Goal: Transaction & Acquisition: Book appointment/travel/reservation

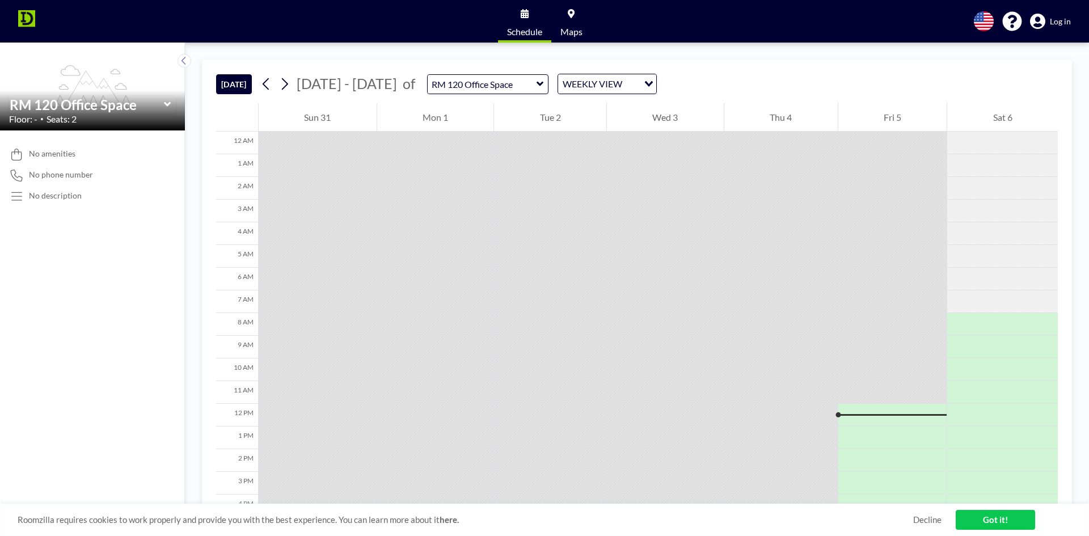
scroll to position [177, 0]
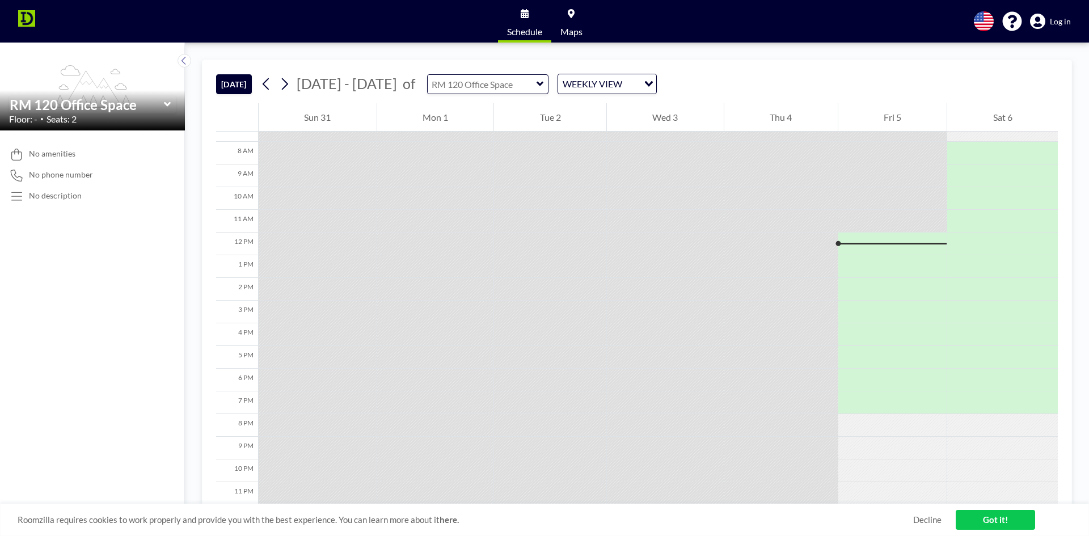
click at [510, 84] on input "text" at bounding box center [482, 84] width 109 height 19
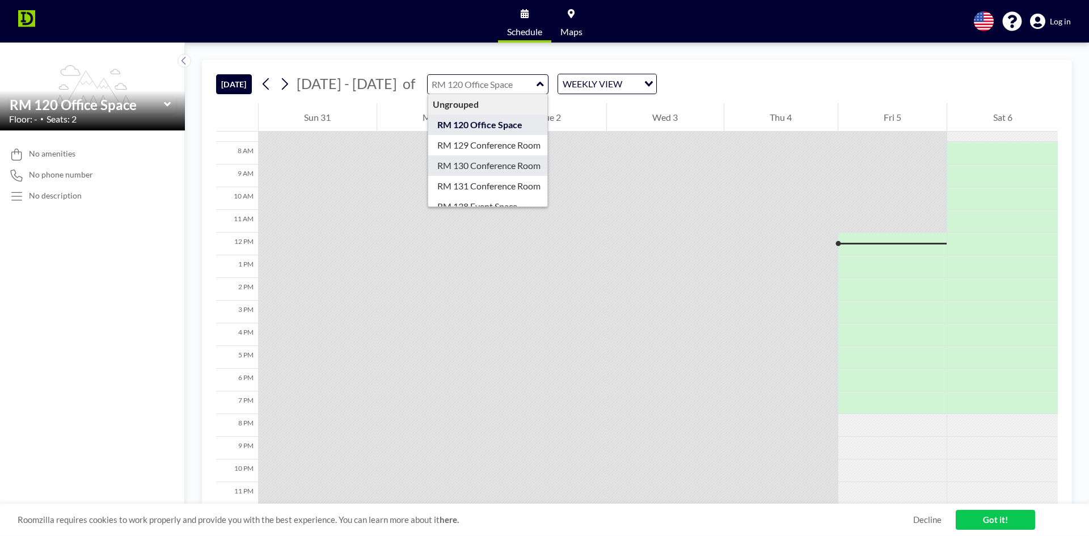
type input "RM 130 Conference Room"
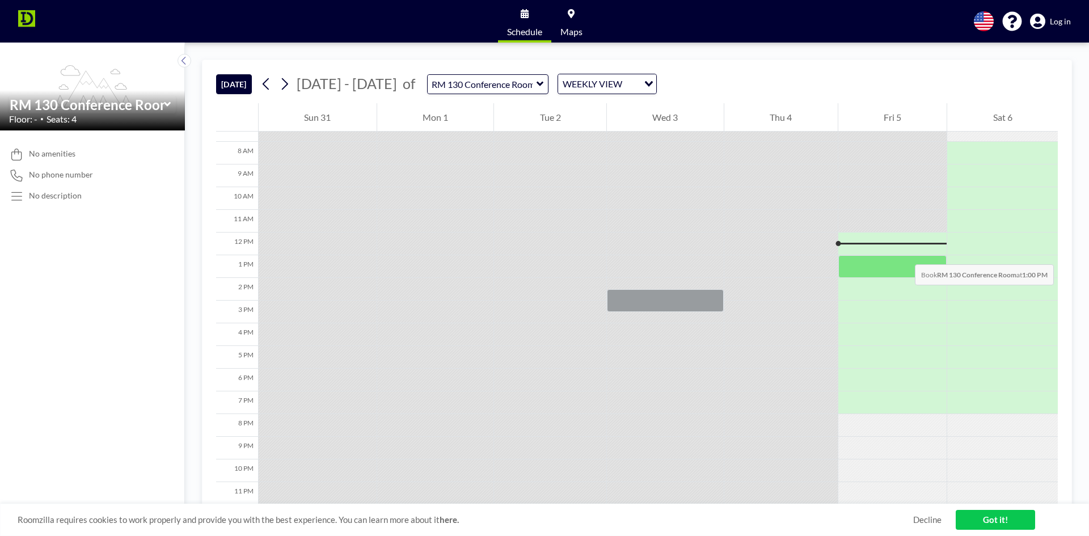
click at [903, 255] on div at bounding box center [892, 266] width 109 height 23
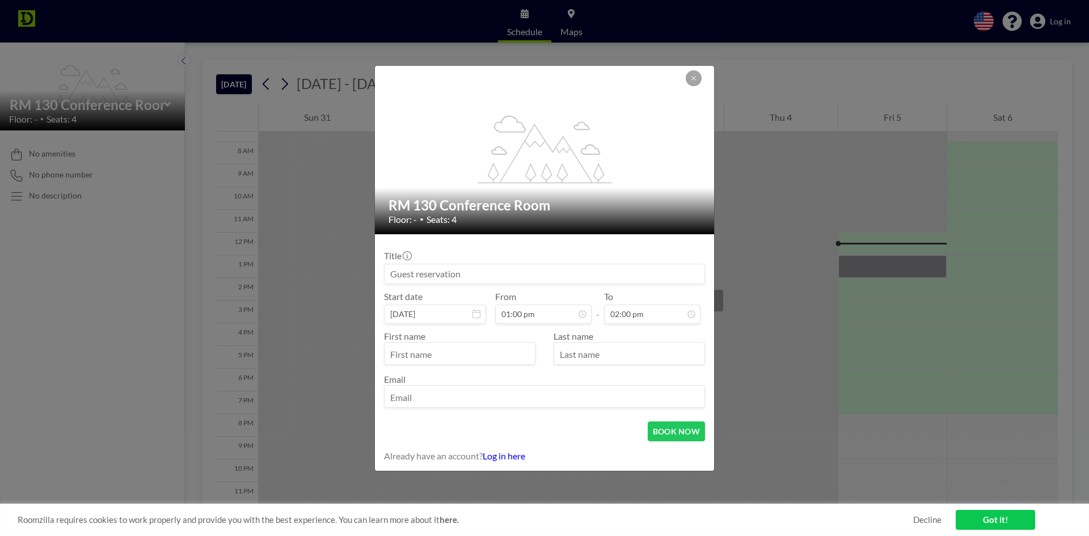
scroll to position [121, 0]
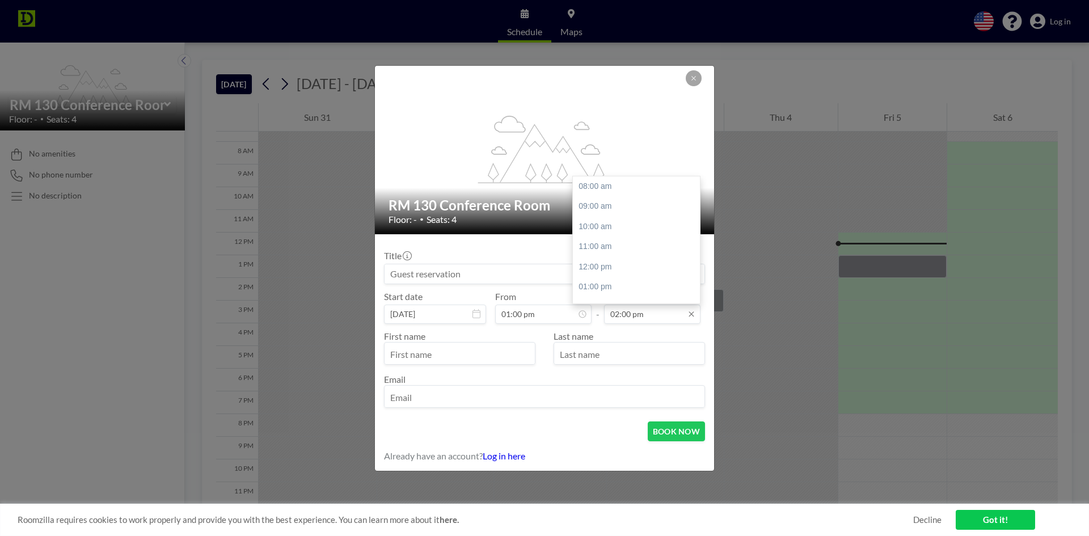
click at [633, 311] on input "02:00 pm" at bounding box center [652, 313] width 96 height 19
click at [616, 209] on div "03:00 pm" at bounding box center [639, 206] width 133 height 20
type input "03:00 pm"
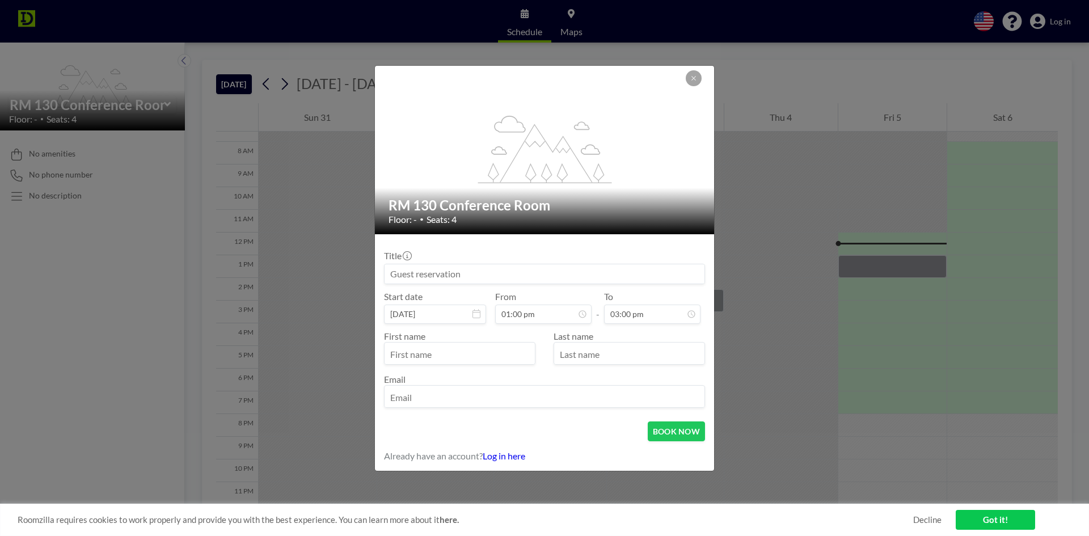
scroll to position [136, 0]
click at [480, 354] on input "text" at bounding box center [459, 354] width 150 height 19
type input "Mark"
click at [510, 457] on link "Log in here" at bounding box center [504, 455] width 43 height 11
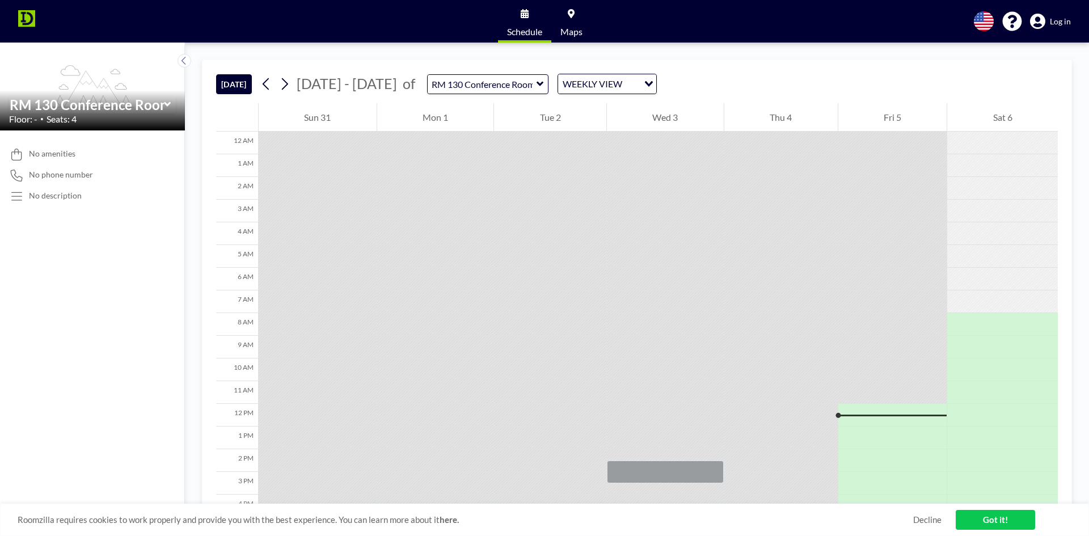
scroll to position [177, 0]
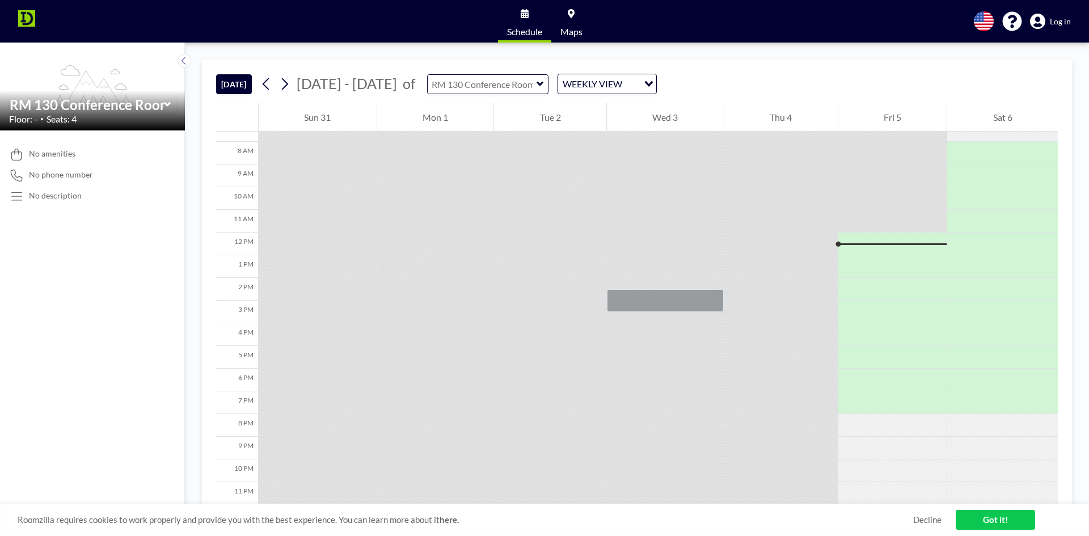
click at [521, 87] on input "text" at bounding box center [482, 84] width 109 height 19
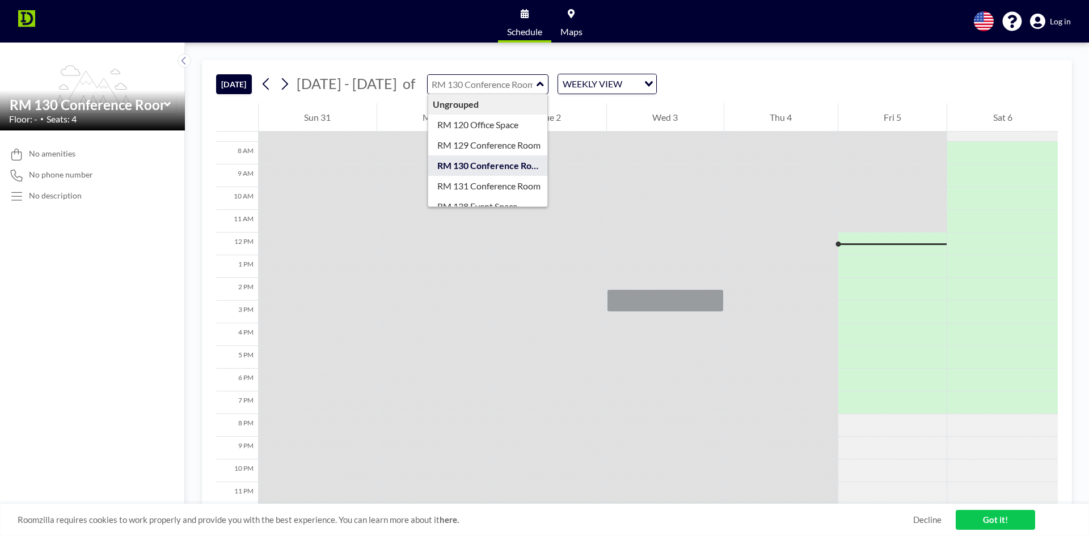
click at [521, 84] on input "text" at bounding box center [482, 84] width 109 height 19
type input "RM 130 Conference Room"
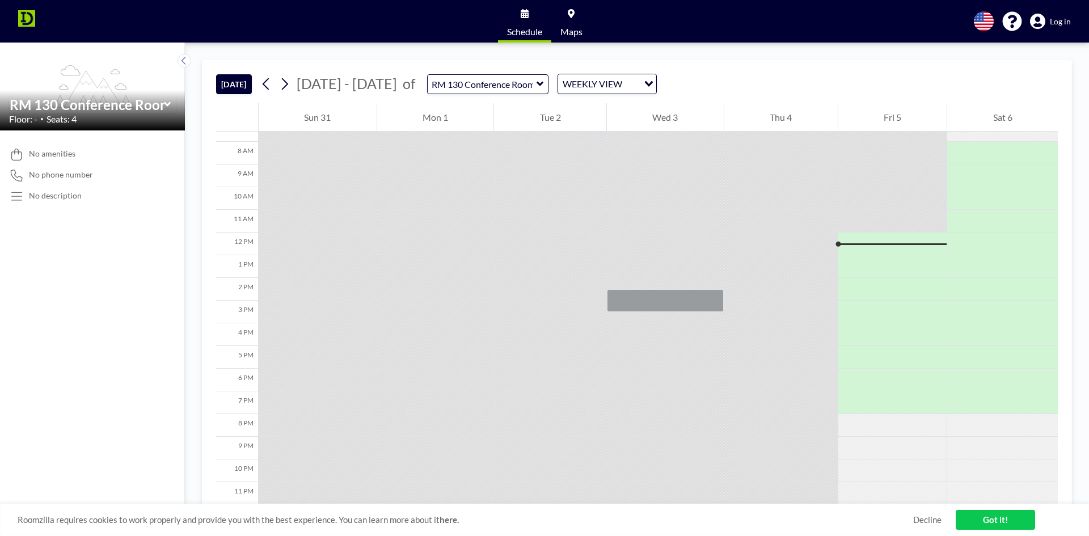
click at [802, 77] on div "[DATE] [DATE] - [DATE] of RM 130 Conference Room WEEKLY VIEW Loading..." at bounding box center [636, 81] width 841 height 43
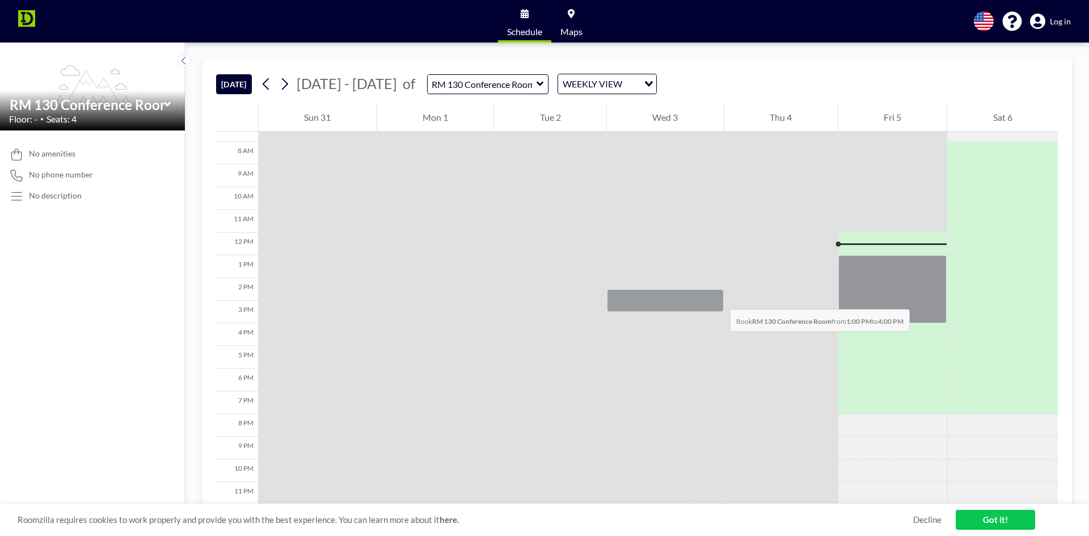
drag, startPoint x: 928, startPoint y: 260, endPoint x: 916, endPoint y: 298, distance: 39.3
click at [916, 298] on div at bounding box center [892, 289] width 109 height 68
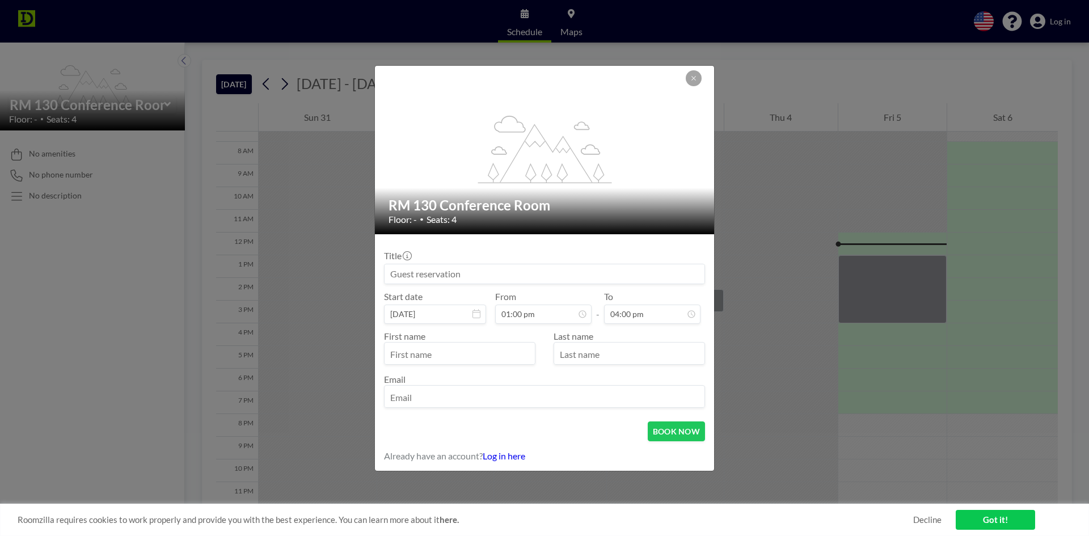
click at [531, 272] on input at bounding box center [544, 273] width 320 height 19
type input "S"
type input "Mark"
click at [459, 328] on div "First name Last name Email" at bounding box center [544, 368] width 321 height 88
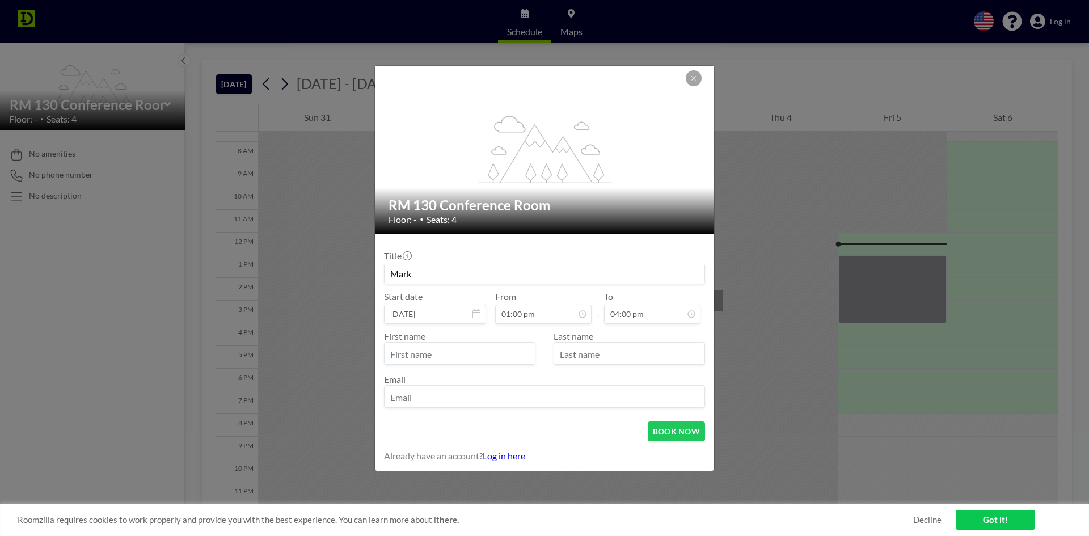
click at [463, 342] on div at bounding box center [459, 353] width 151 height 23
click at [460, 345] on input "text" at bounding box center [459, 354] width 150 height 19
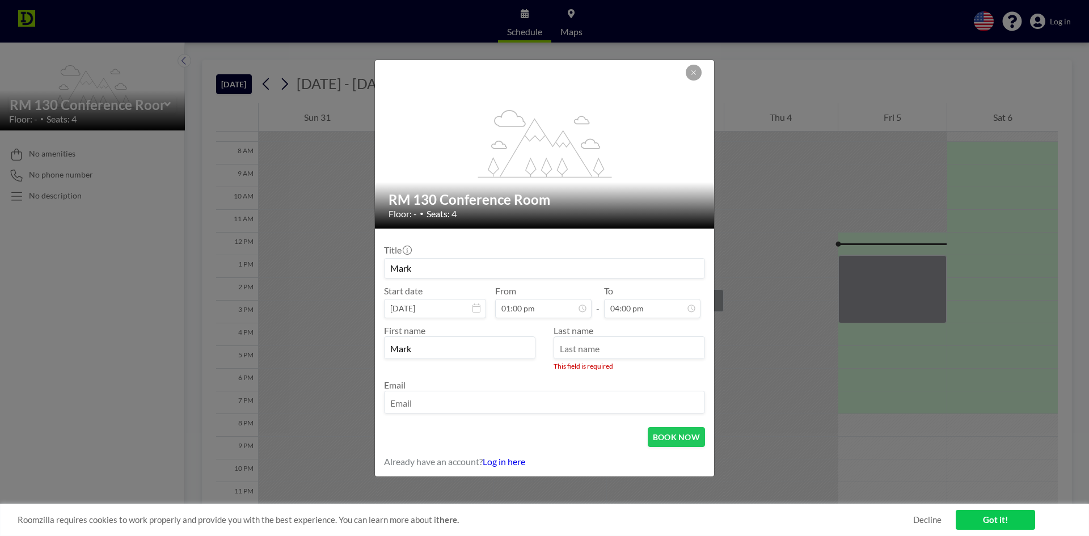
type input "Mark"
type input "[PERSON_NAME]"
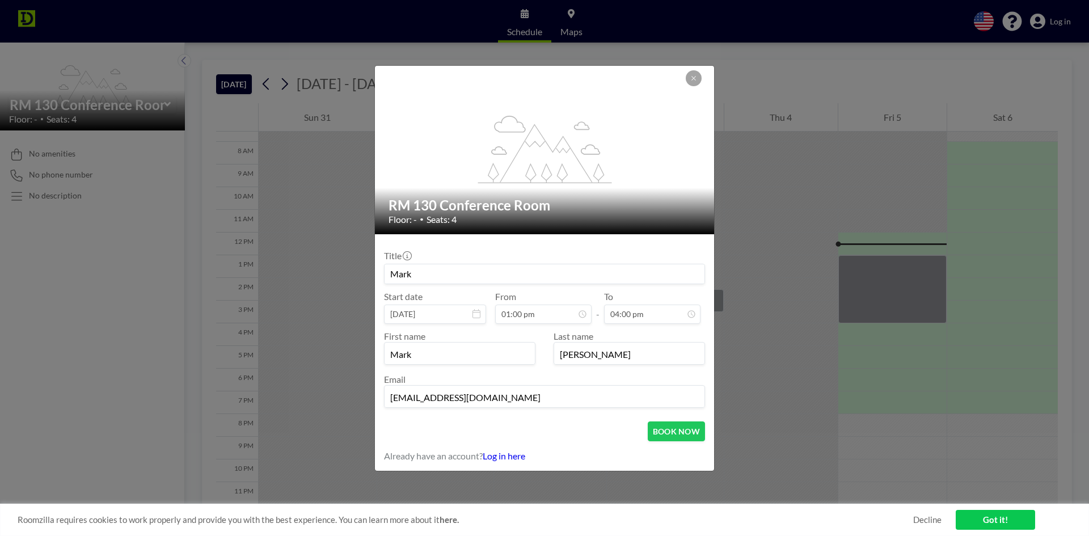
type input "[EMAIL_ADDRESS][DOMAIN_NAME]"
click at [600, 240] on form "Title Mark Start date [DATE] From 01:00 pm - To 04:00 pm First name [PERSON_NAM…" at bounding box center [544, 352] width 339 height 236
click at [686, 434] on button "BOOK NOW" at bounding box center [676, 431] width 57 height 20
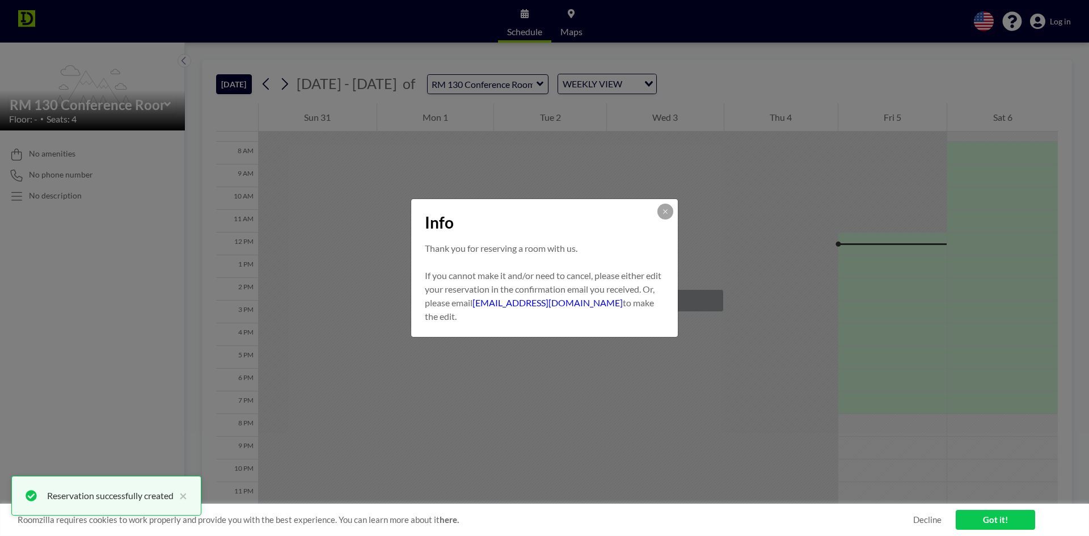
click at [616, 272] on p "If you cannot make it and/or need to cancel, please either edit your reservatio…" at bounding box center [544, 296] width 239 height 54
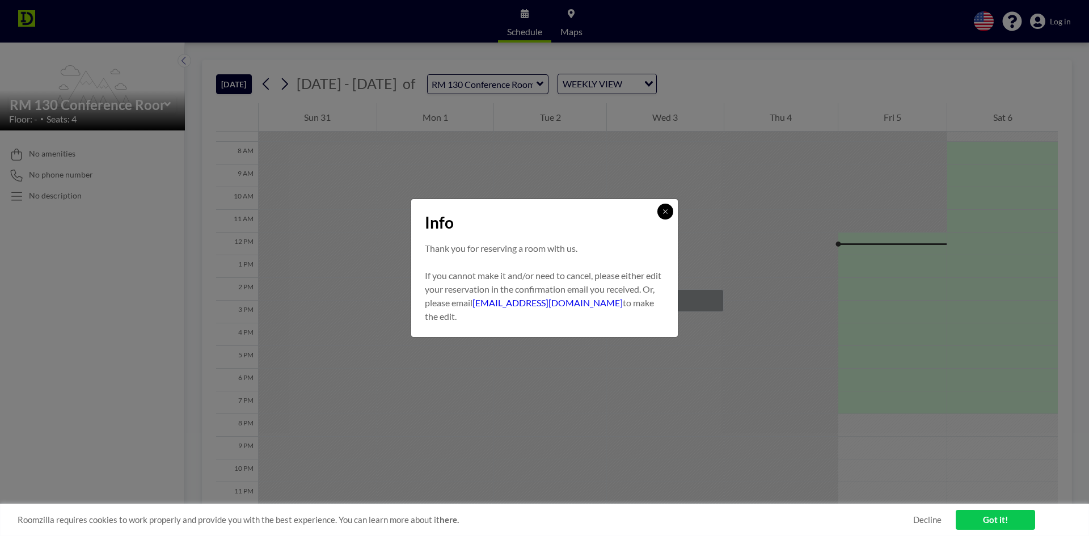
click at [663, 213] on icon at bounding box center [665, 211] width 7 height 7
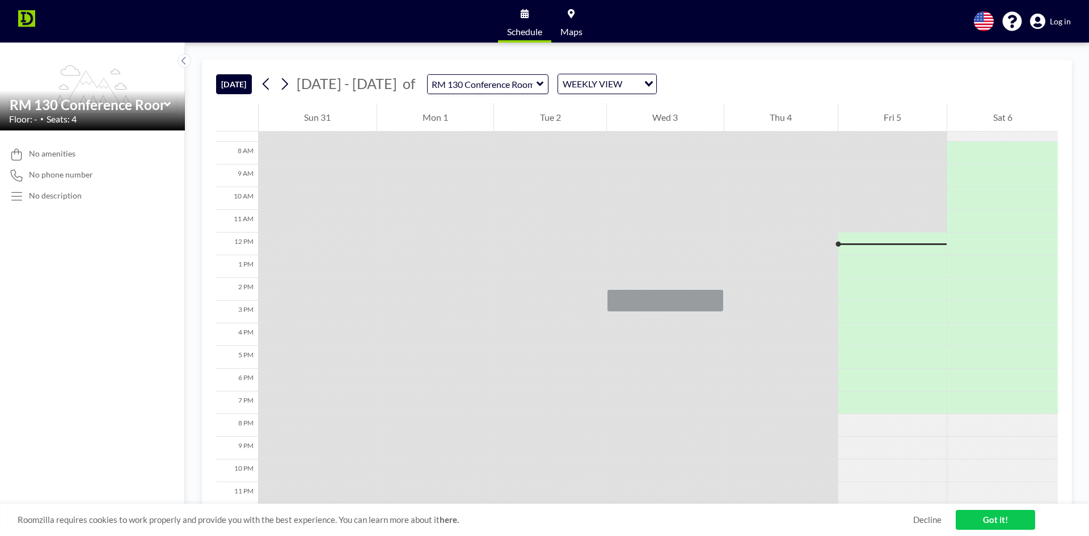
click at [994, 526] on link "Got it!" at bounding box center [994, 520] width 79 height 20
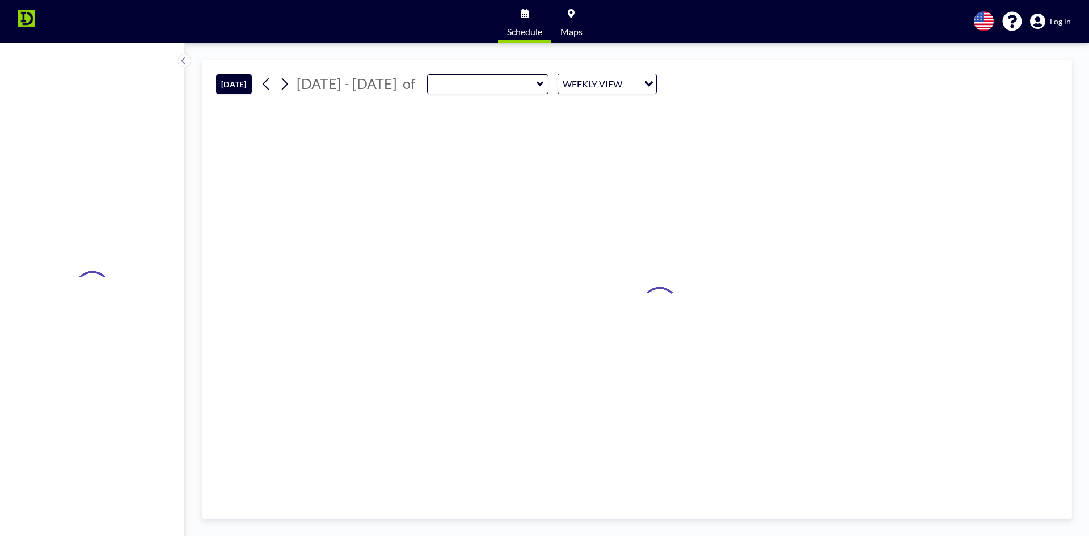
type input "RM 130 Conference Room"
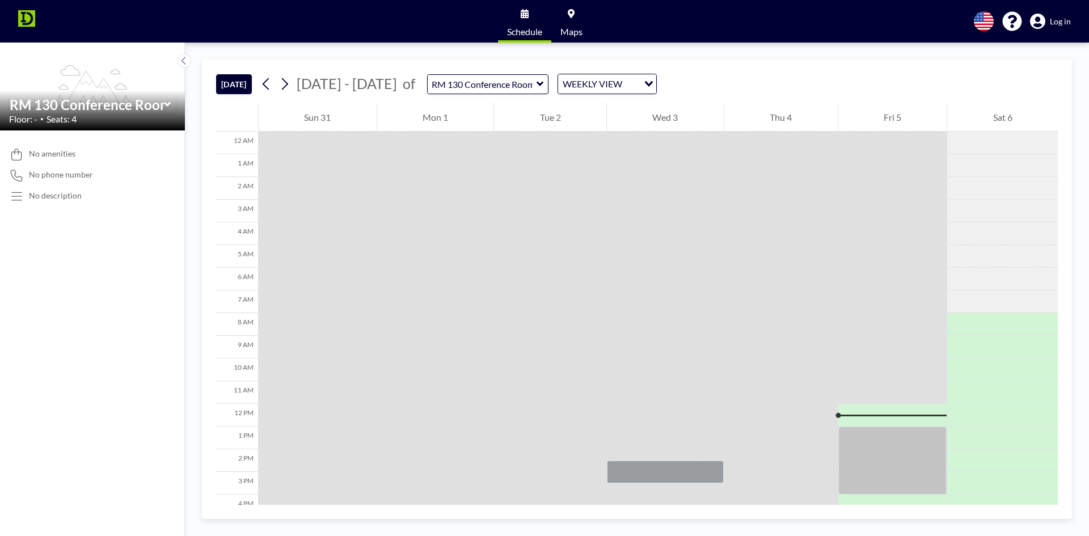
scroll to position [177, 0]
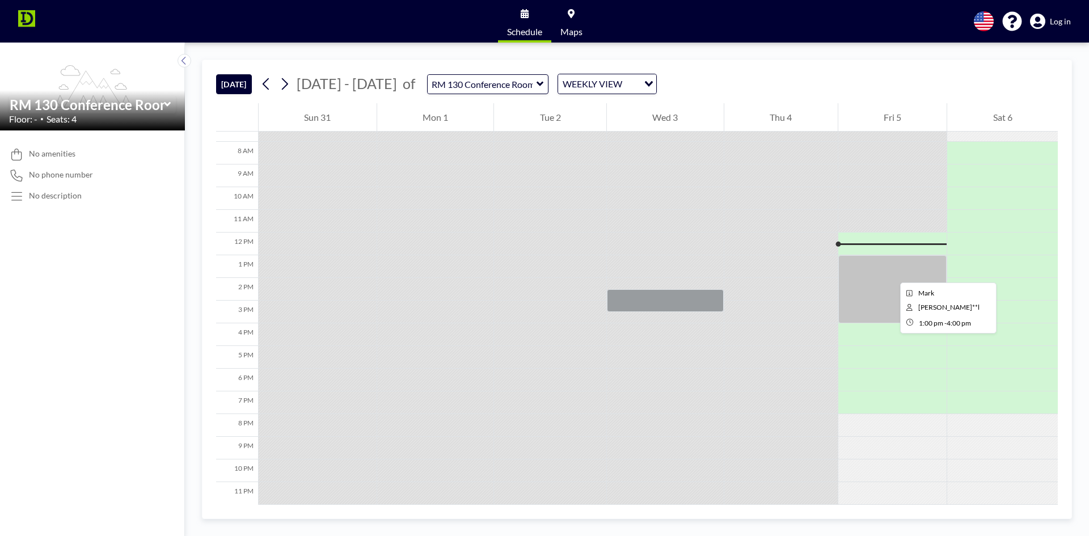
click at [892, 276] on div at bounding box center [892, 289] width 109 height 68
